Goal: Task Accomplishment & Management: Manage account settings

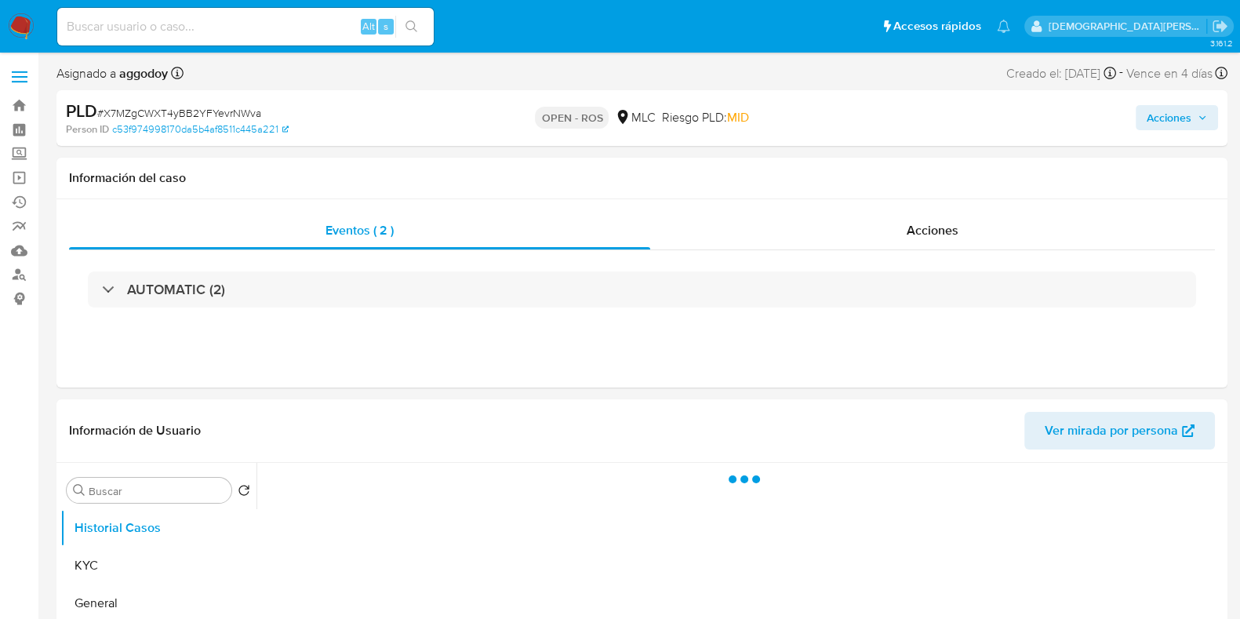
select select "10"
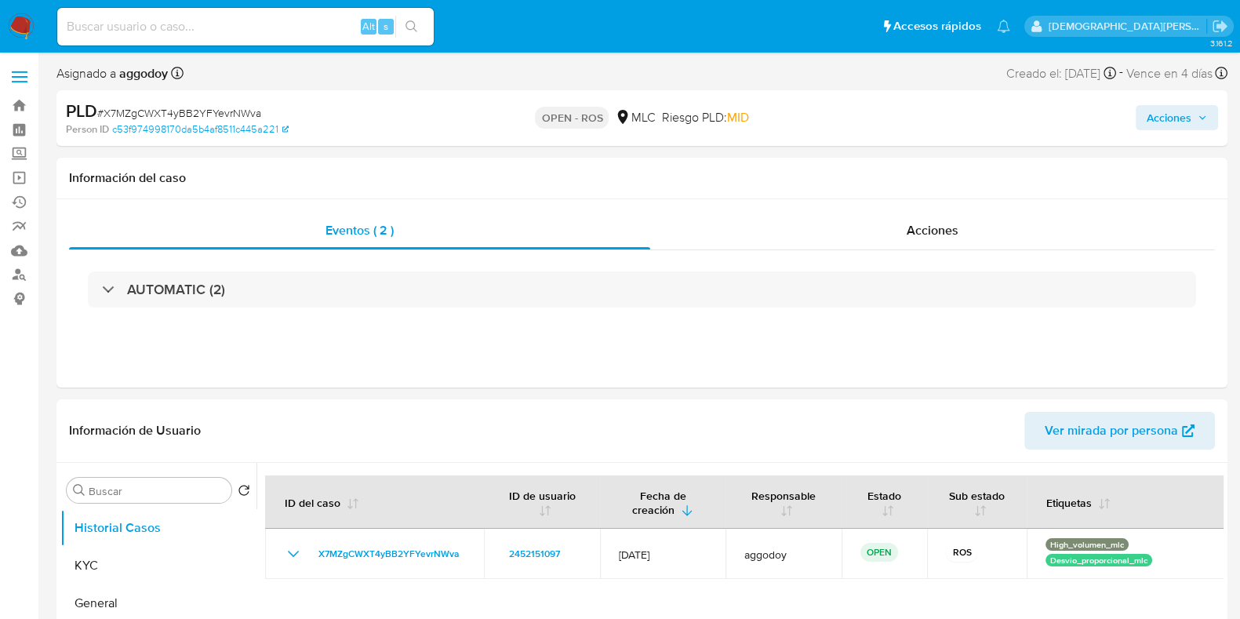
click at [24, 24] on img at bounding box center [21, 26] width 27 height 27
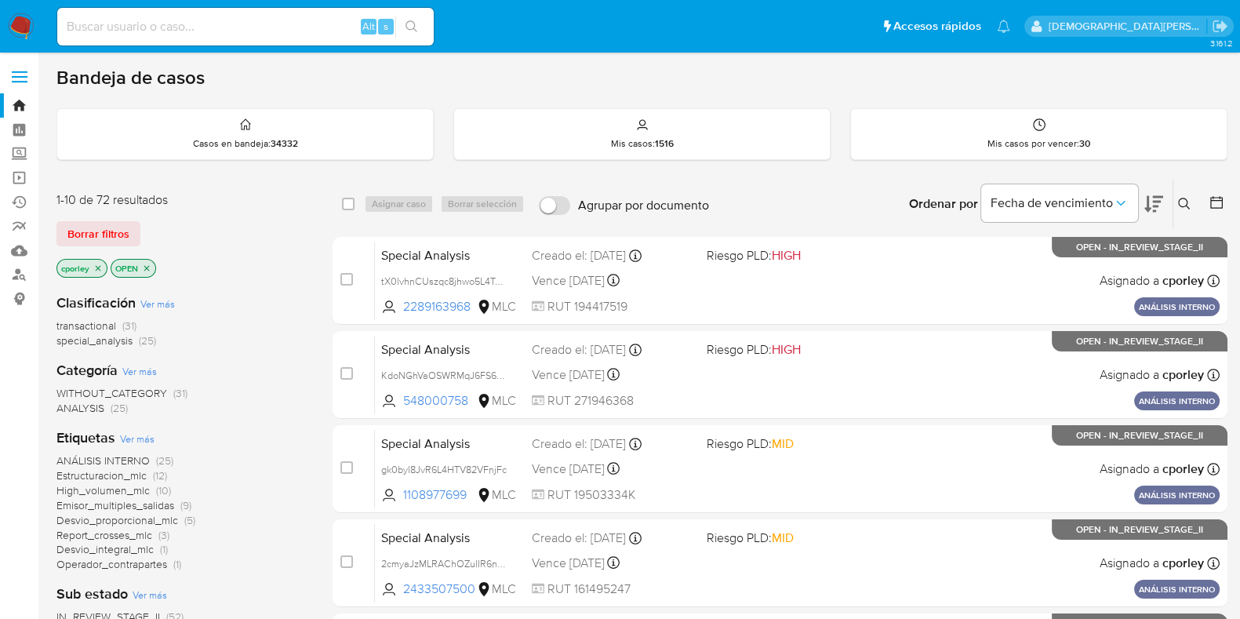
click at [290, 21] on input at bounding box center [245, 26] width 377 height 20
paste input "X7MZgCWXT4yBB2YFYevrNWva"
type input "X7MZgCWXT4yBB2YFYevrNWva"
click at [100, 268] on icon "close-filter" at bounding box center [98, 267] width 5 height 5
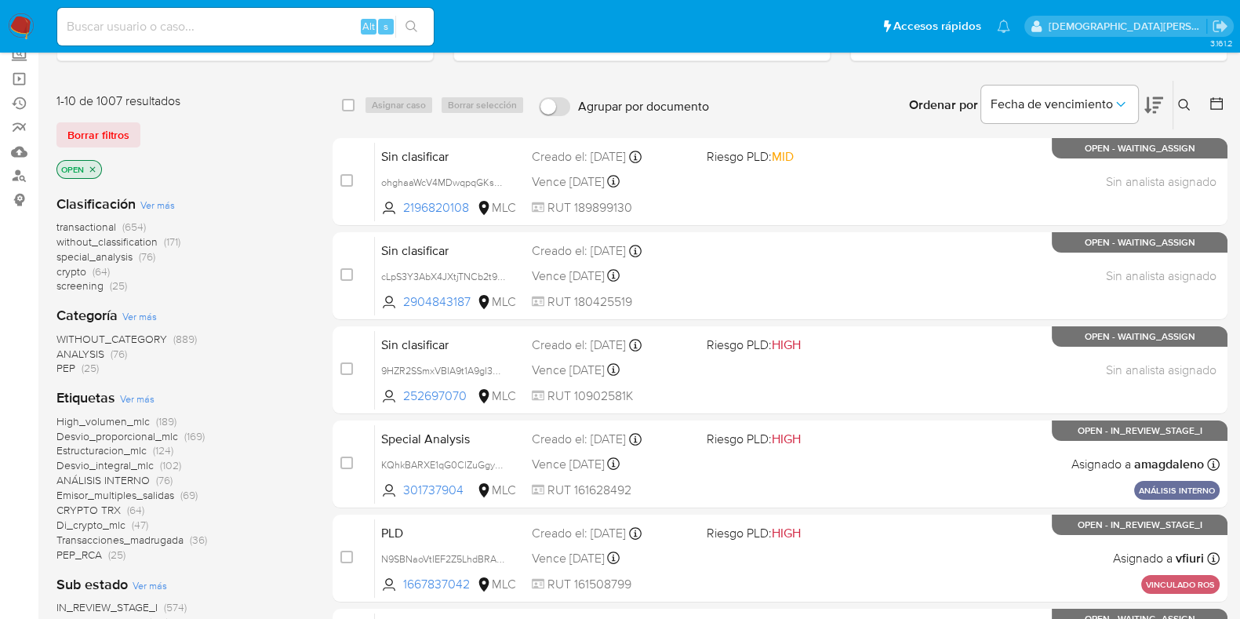
scroll to position [195, 0]
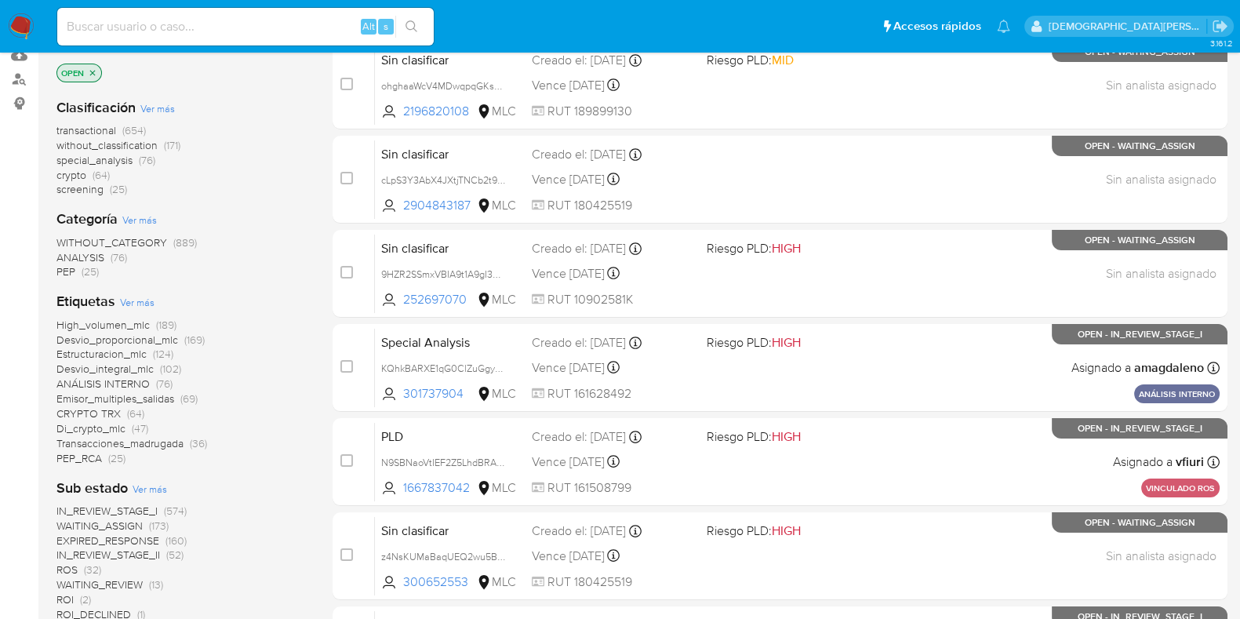
click at [96, 568] on span "(32)" at bounding box center [92, 570] width 17 height 16
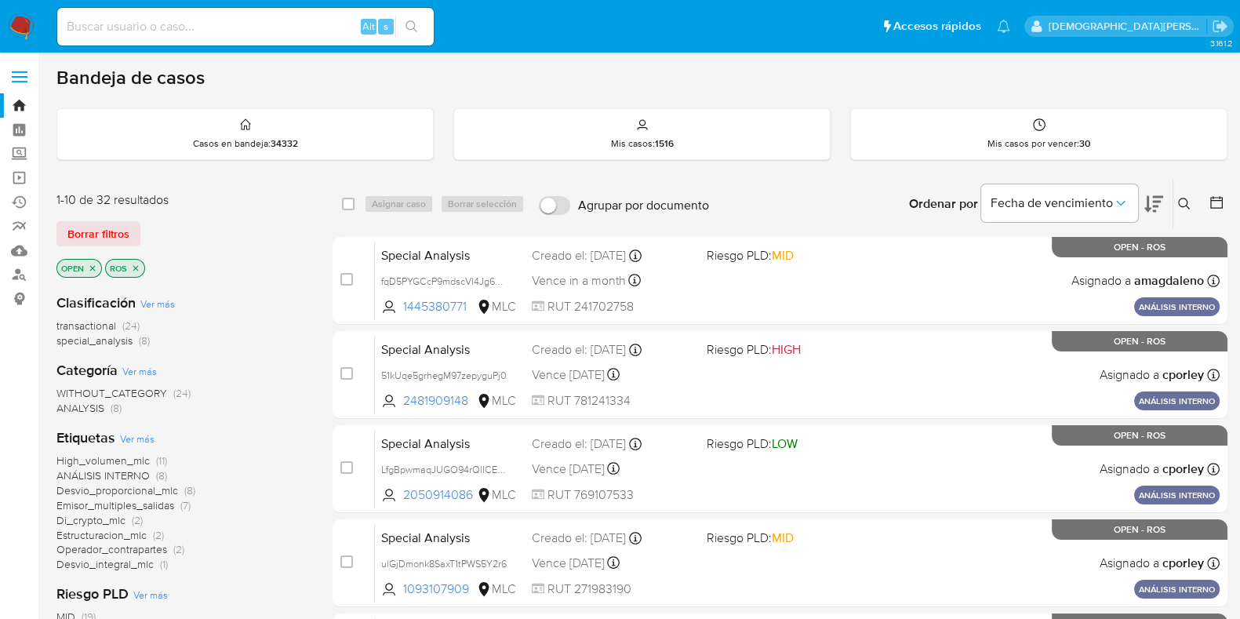
click at [1184, 199] on icon at bounding box center [1184, 204] width 13 height 13
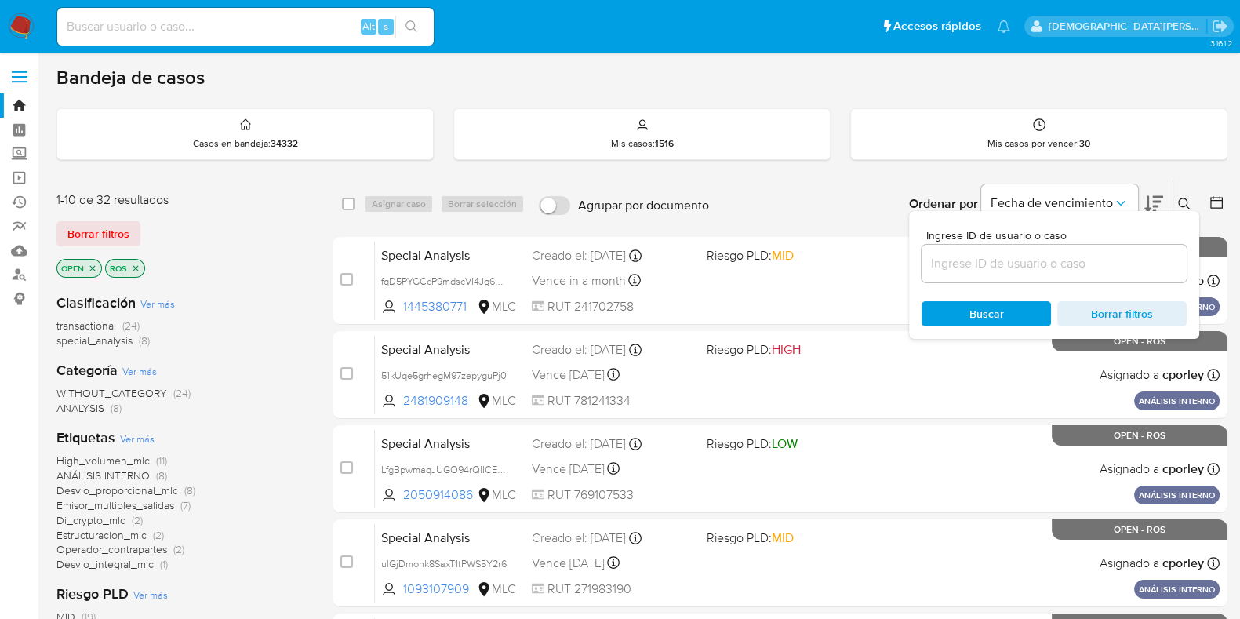
click at [1053, 260] on input at bounding box center [1054, 263] width 265 height 20
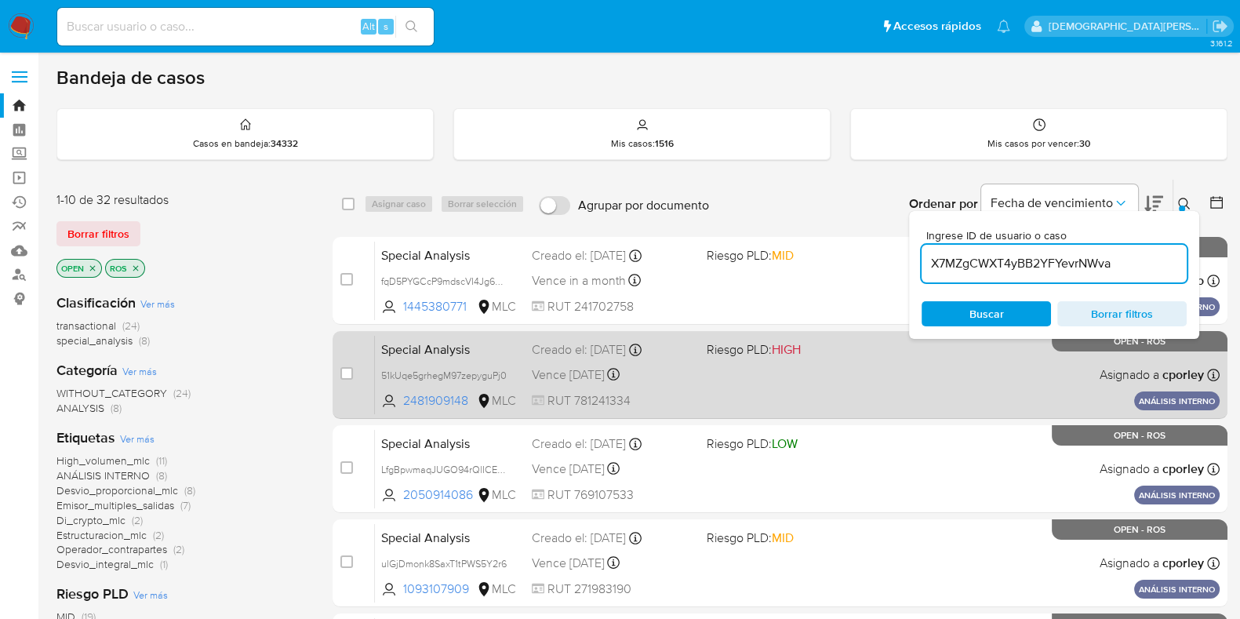
type input "X7MZgCWXT4yBB2YFYevrNWva"
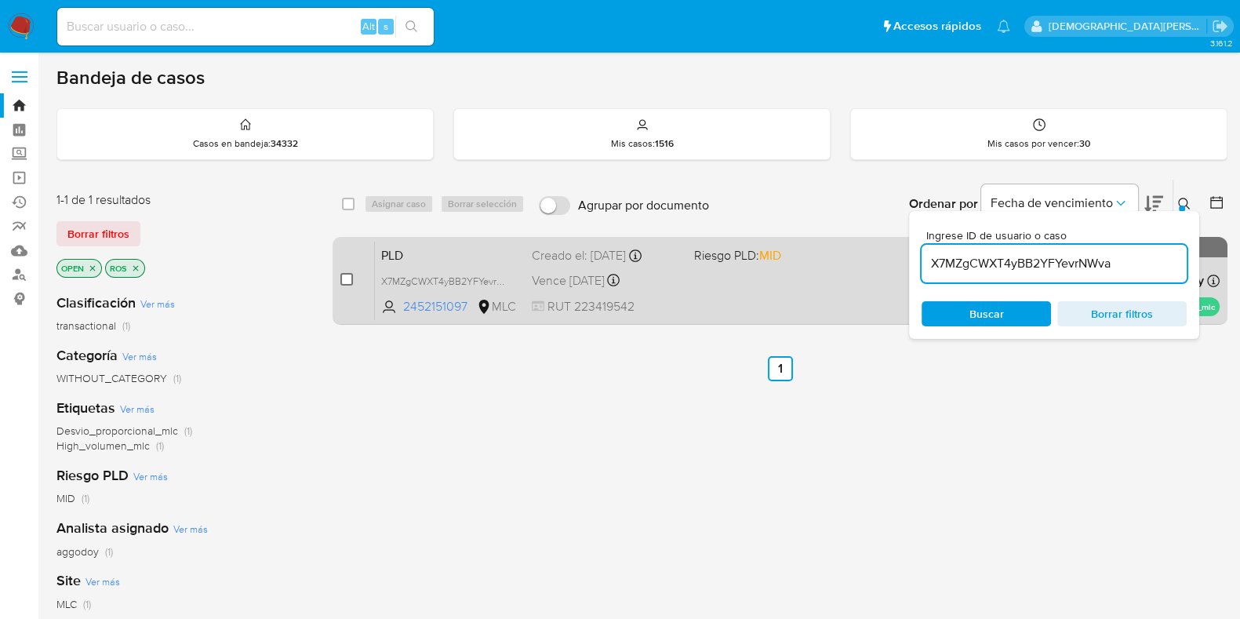
click at [347, 278] on input "checkbox" at bounding box center [346, 279] width 13 height 13
checkbox input "true"
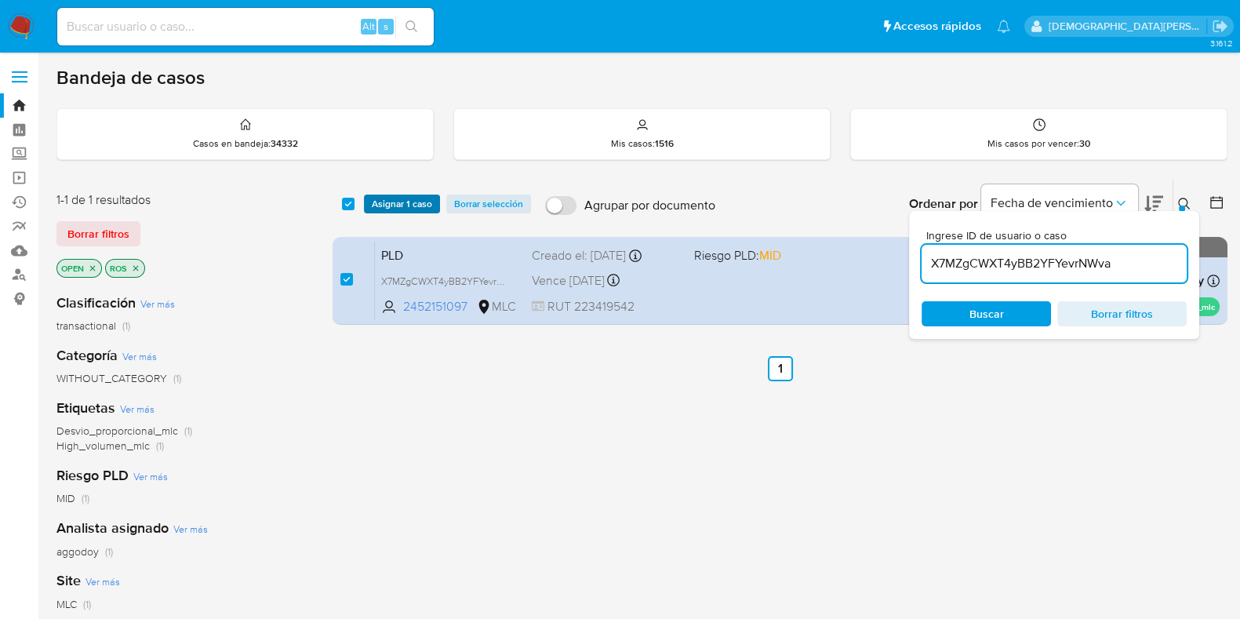
click at [400, 206] on span "Asignar 1 caso" at bounding box center [402, 204] width 60 height 16
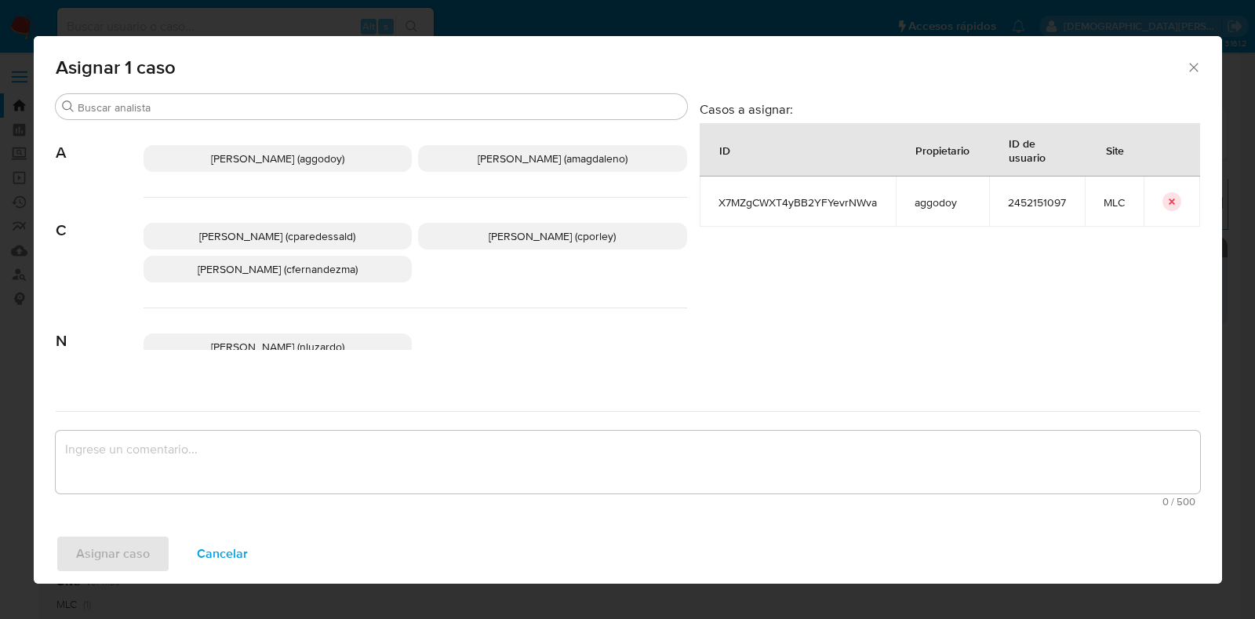
click at [508, 150] on p "Aline Magdaleno (amagdaleno)" at bounding box center [552, 158] width 269 height 27
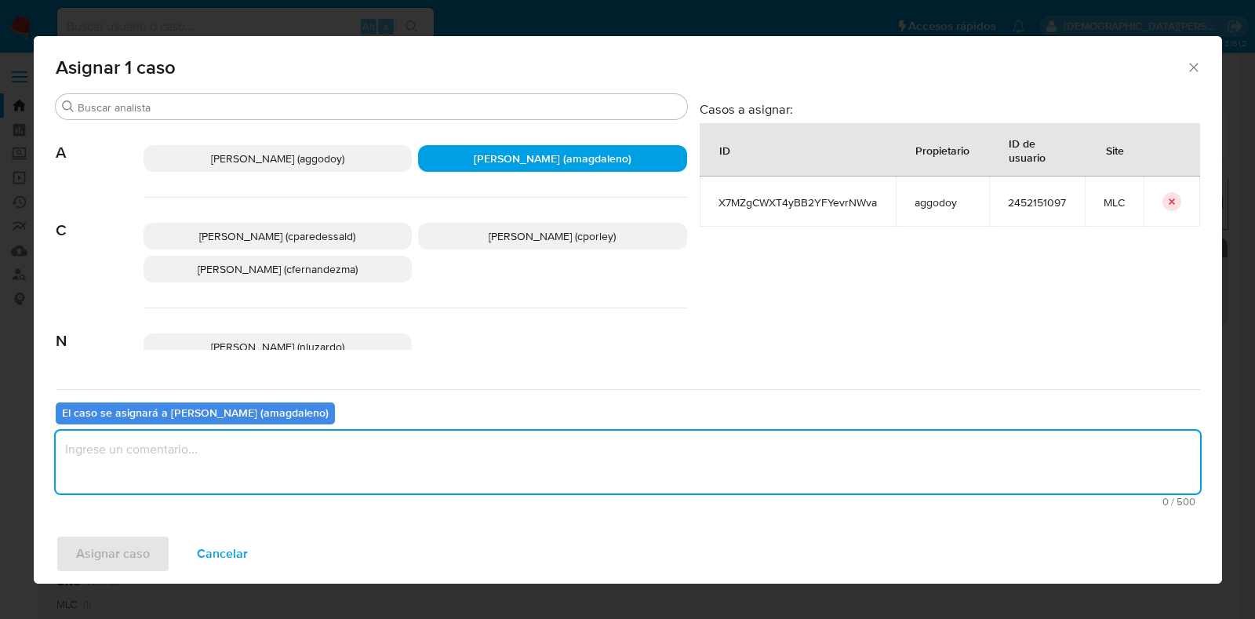
click at [414, 486] on textarea "assign-modal" at bounding box center [628, 462] width 1144 height 63
type textarea "-"
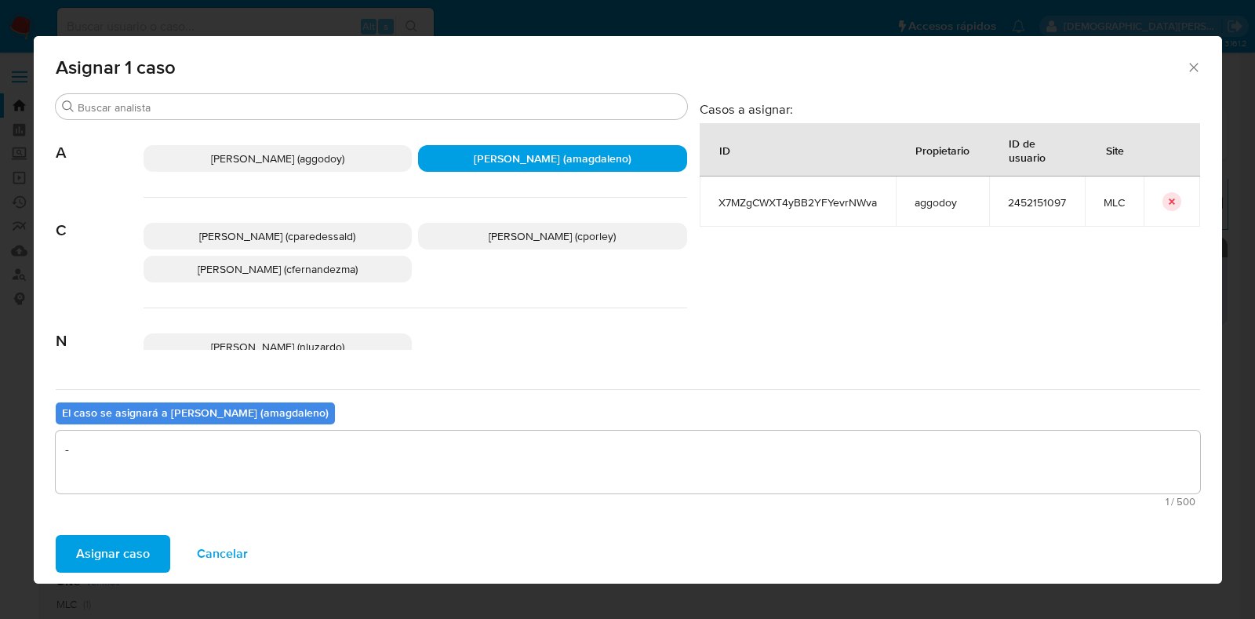
click at [106, 555] on span "Asignar caso" at bounding box center [113, 554] width 74 height 35
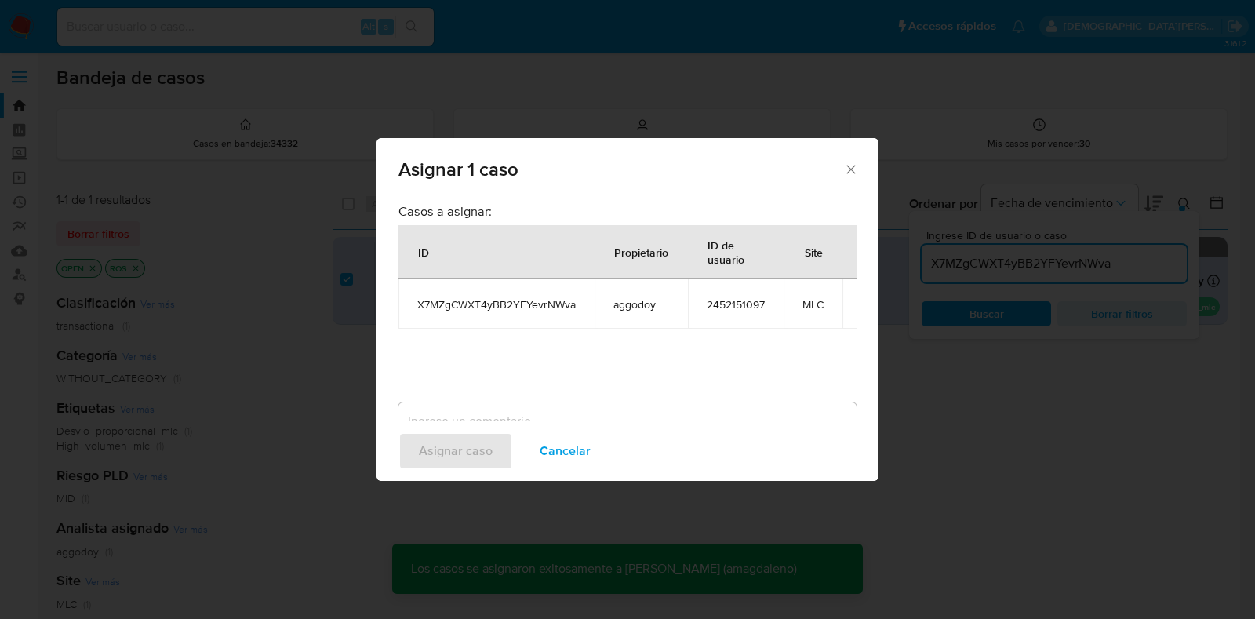
checkbox input "false"
